Goal: Transaction & Acquisition: Download file/media

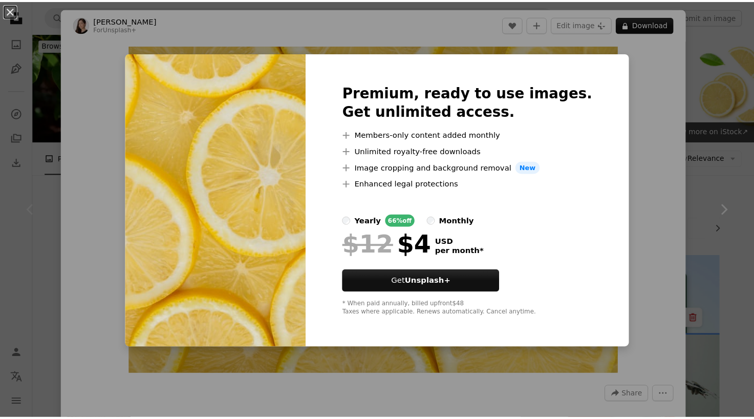
scroll to position [71, 0]
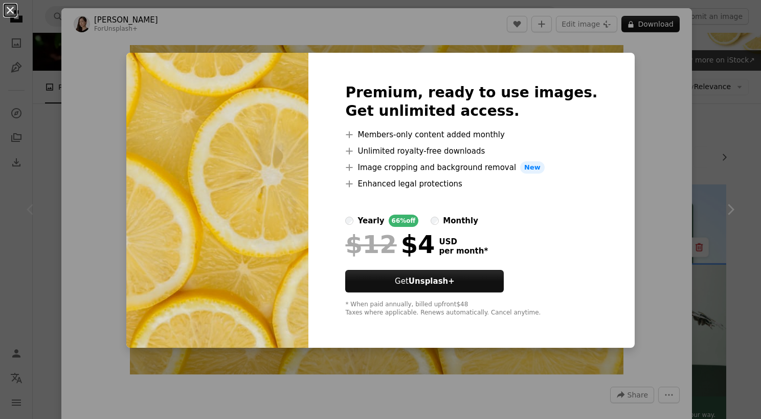
click at [7, 12] on button "An X shape" at bounding box center [10, 10] width 12 height 12
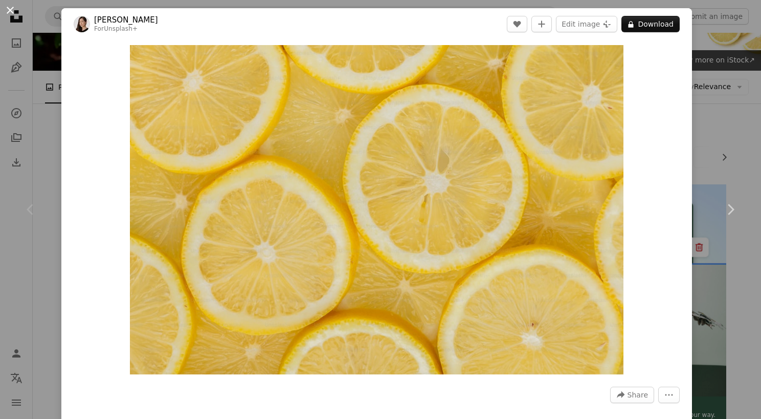
click at [11, 9] on button "An X shape" at bounding box center [10, 10] width 12 height 12
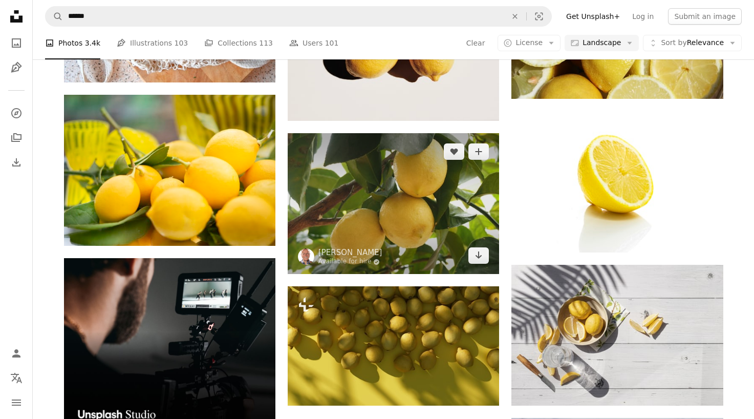
scroll to position [1535, 0]
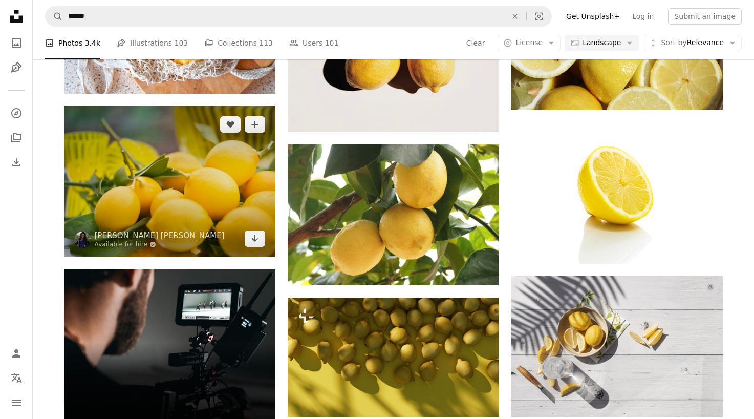
click at [225, 211] on img at bounding box center [169, 181] width 211 height 151
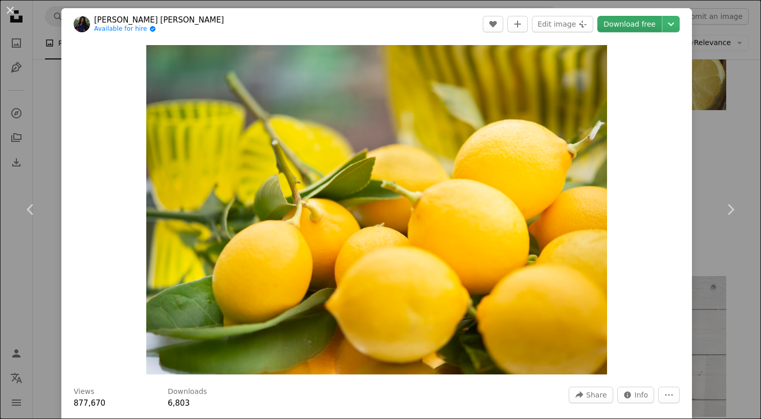
click at [628, 29] on link "Download free" at bounding box center [630, 24] width 64 height 16
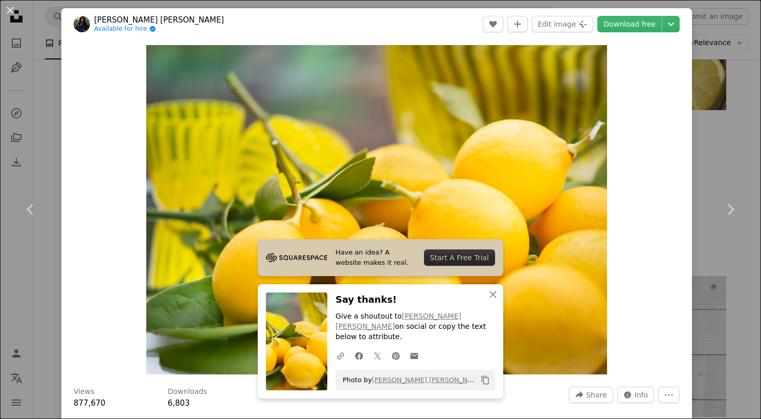
click at [10, 10] on button "An X shape" at bounding box center [10, 10] width 12 height 12
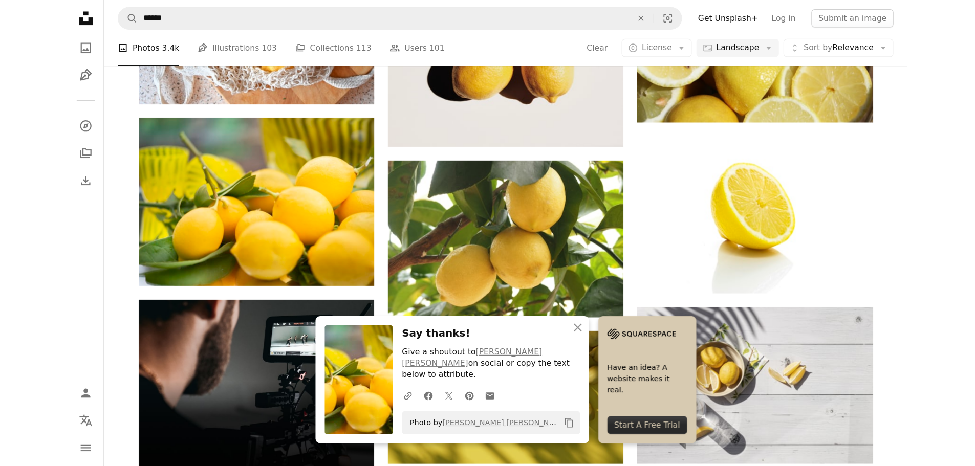
scroll to position [1551, 0]
